Goal: Task Accomplishment & Management: Manage account settings

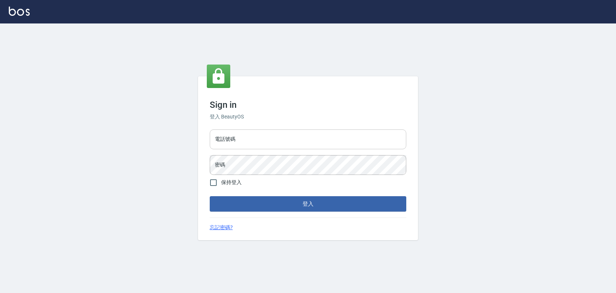
click at [340, 134] on input "電話號碼" at bounding box center [308, 139] width 197 height 20
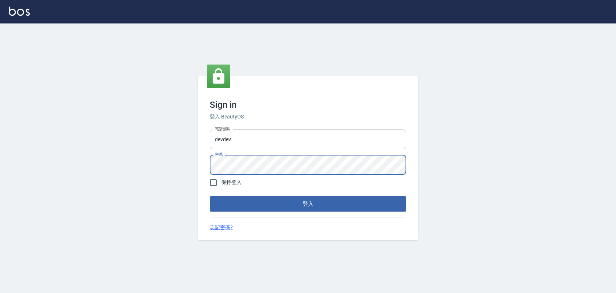
click at [252, 138] on input "devdev" at bounding box center [308, 139] width 197 height 20
click at [210, 196] on button "登入" at bounding box center [308, 203] width 197 height 15
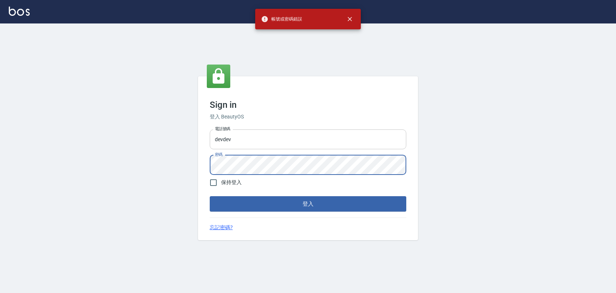
click at [273, 145] on input "devdev" at bounding box center [308, 139] width 197 height 20
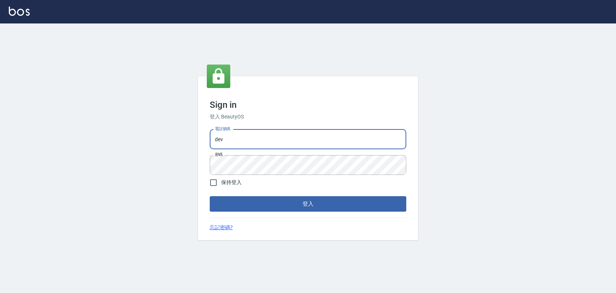
type input "devdev"
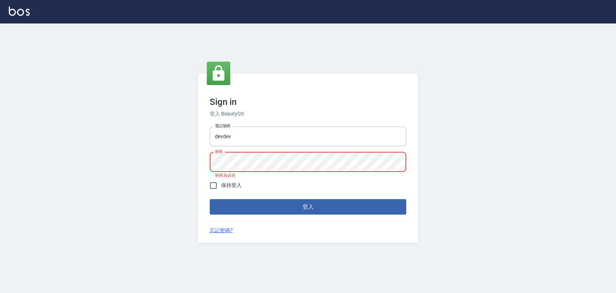
click at [460, 124] on div "Sign in 登入 BeautyOS 電話號碼 devdev 電話號碼 密碼 密碼 密碼為必填 保持登入 登入 忘記密碼?" at bounding box center [308, 158] width 616 height 270
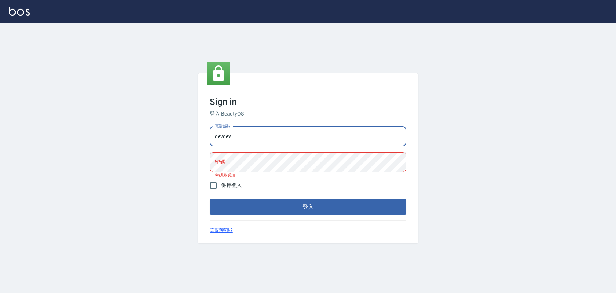
click at [303, 131] on input "devdev" at bounding box center [308, 137] width 197 height 20
drag, startPoint x: 270, startPoint y: 136, endPoint x: 192, endPoint y: 136, distance: 77.4
click at [192, 136] on div "Sign in 登入 BeautyOS 電話號碼 devdev 電話號碼 密碼 密碼 密碼為必填 保持登入 登入 忘記密碼?" at bounding box center [308, 158] width 616 height 270
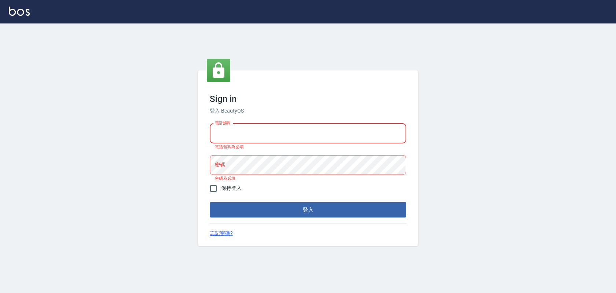
click at [467, 160] on div "Sign in 登入 BeautyOS 電話號碼 電話號碼 電話號碼為必填 密碼 密碼 密碼為必填 保持登入 登入 忘記密碼?" at bounding box center [308, 158] width 616 height 270
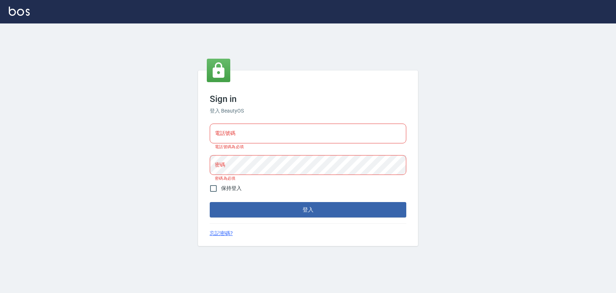
drag, startPoint x: 288, startPoint y: 136, endPoint x: 278, endPoint y: 136, distance: 10.3
click at [288, 136] on input "電話號碼" at bounding box center [308, 134] width 197 height 20
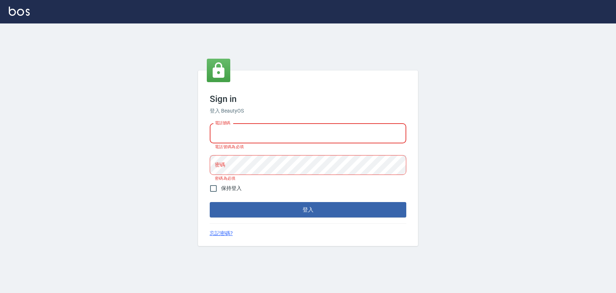
type input "devdev"
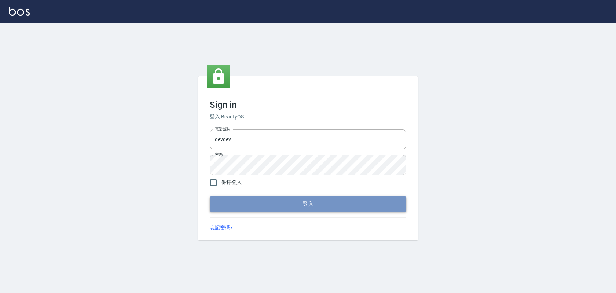
click at [312, 207] on button "登入" at bounding box center [308, 203] width 197 height 15
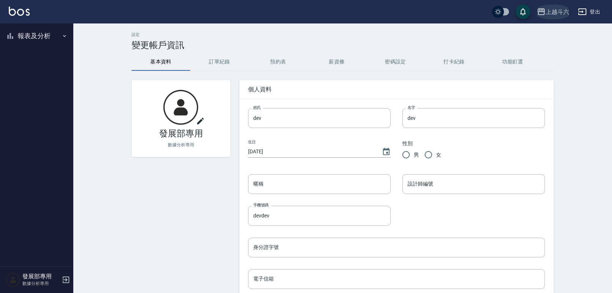
click at [560, 12] on div "上越斗六" at bounding box center [557, 11] width 23 height 9
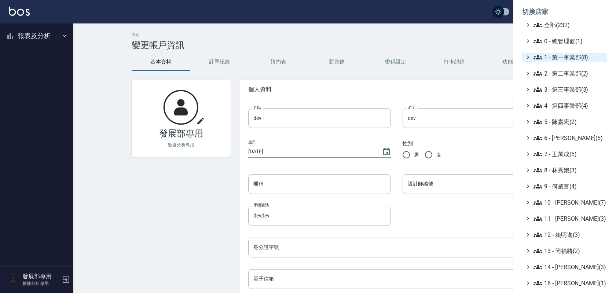
click at [574, 58] on span "1 - 第一事業部(8)" at bounding box center [569, 57] width 71 height 9
